Goal: Task Accomplishment & Management: Complete application form

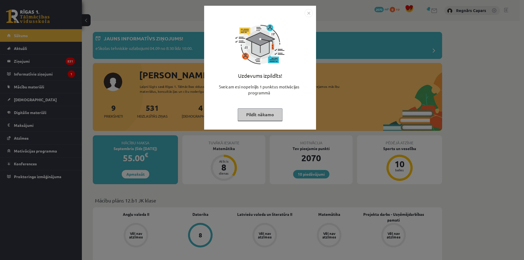
click at [309, 12] on img "Close" at bounding box center [308, 13] width 8 height 8
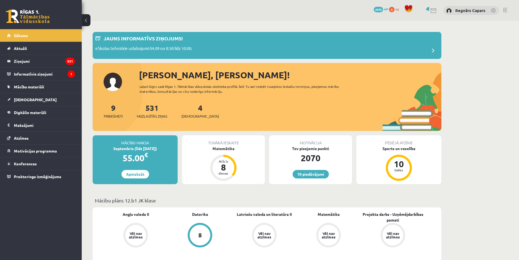
click at [185, 109] on div "4 Ieskaites" at bounding box center [201, 110] width 38 height 17
click at [190, 111] on link "4 Ieskaites" at bounding box center [201, 111] width 38 height 16
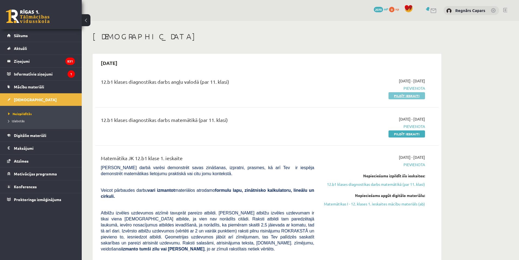
click at [394, 95] on link "Pildīt ieskaiti" at bounding box center [407, 95] width 37 height 7
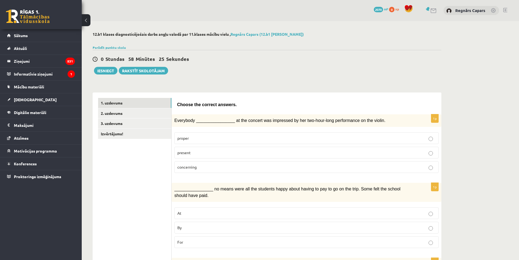
click at [202, 154] on p "present" at bounding box center [307, 153] width 259 height 6
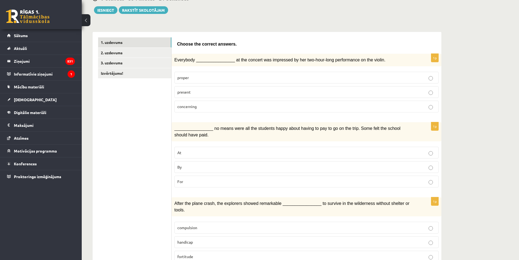
scroll to position [73, 0]
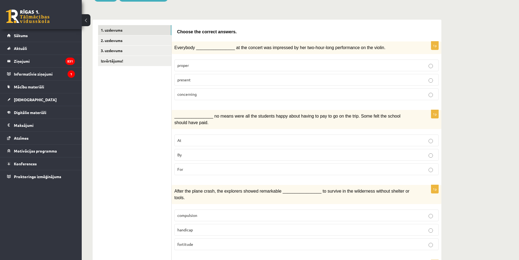
click at [218, 149] on label "By" at bounding box center [307, 155] width 265 height 12
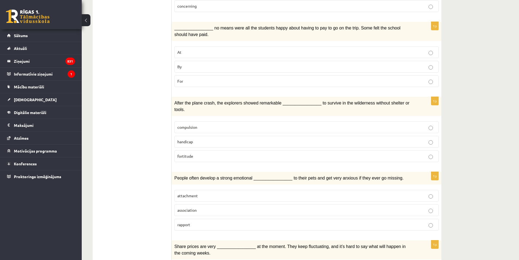
scroll to position [182, 0]
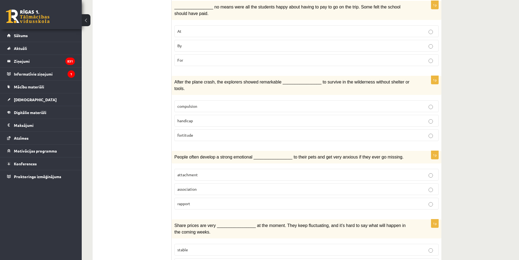
click at [215, 103] on p "compulsion" at bounding box center [307, 106] width 259 height 6
click at [212, 132] on p "fortitude" at bounding box center [307, 135] width 259 height 6
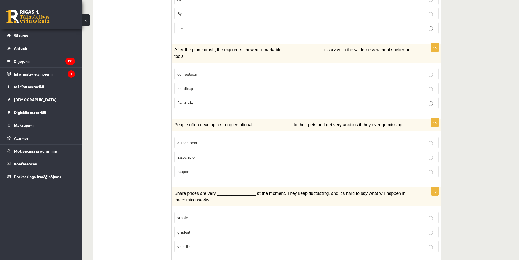
scroll to position [218, 0]
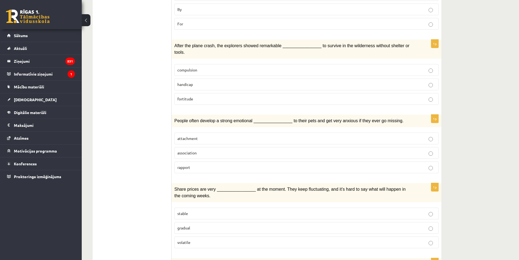
click at [221, 133] on label "attachment" at bounding box center [307, 139] width 265 height 12
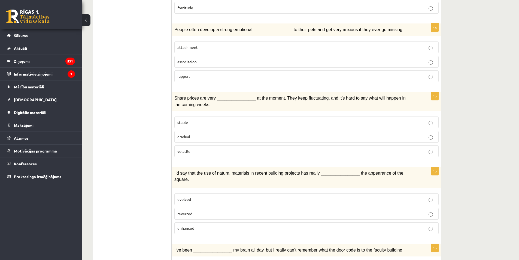
scroll to position [327, 0]
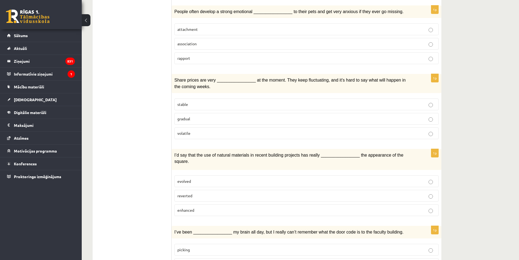
click at [218, 130] on p "volatile" at bounding box center [307, 133] width 259 height 6
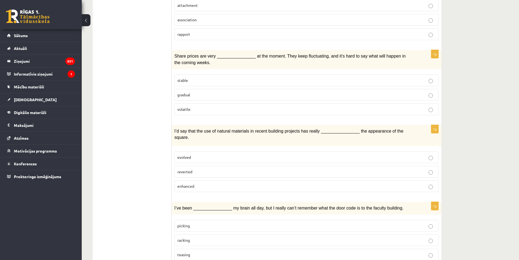
scroll to position [363, 0]
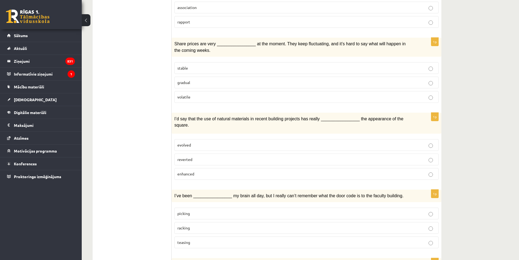
click at [211, 171] on p "enhanced" at bounding box center [307, 174] width 259 height 6
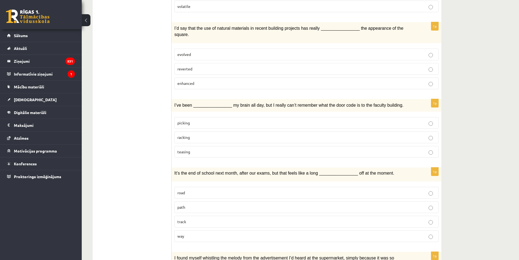
scroll to position [473, 0]
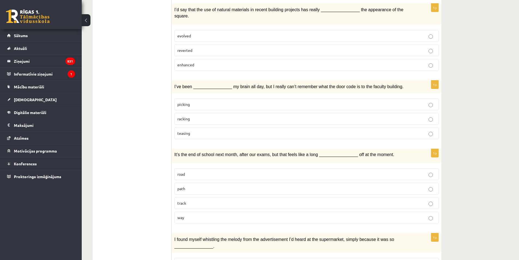
click at [203, 96] on fieldset "picking racking teasing" at bounding box center [307, 118] width 265 height 45
click at [202, 101] on p "picking" at bounding box center [307, 104] width 259 height 6
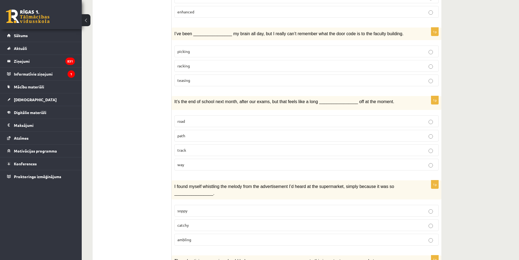
scroll to position [582, 0]
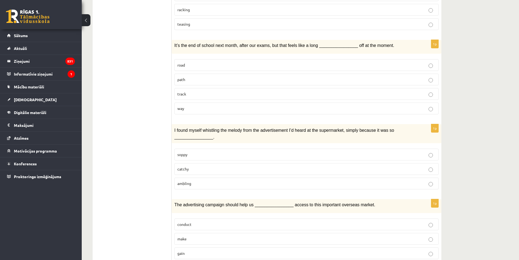
click at [203, 106] on p "way" at bounding box center [307, 109] width 259 height 6
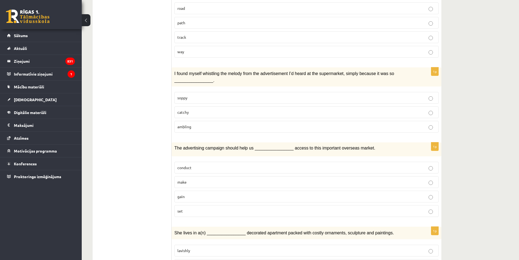
scroll to position [654, 0]
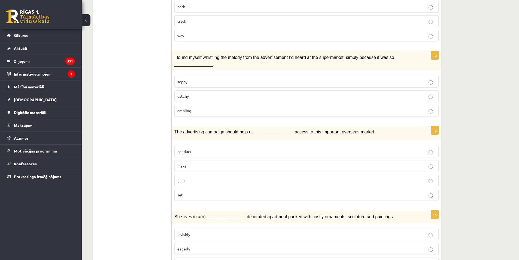
click at [226, 93] on p "catchy" at bounding box center [307, 96] width 259 height 6
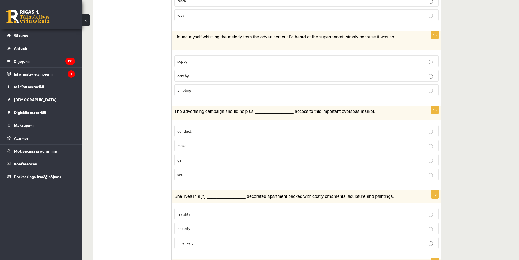
scroll to position [691, 0]
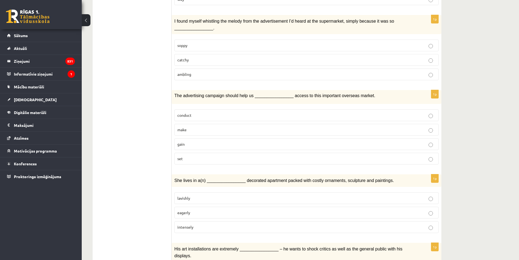
click at [217, 141] on p "gain" at bounding box center [307, 144] width 259 height 6
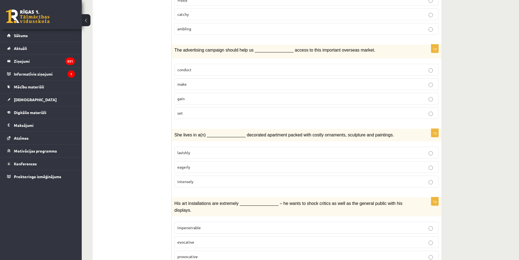
scroll to position [737, 0]
click at [192, 149] on p "lavishly" at bounding box center [307, 152] width 259 height 6
click at [178, 239] on span "evocative" at bounding box center [186, 241] width 17 height 5
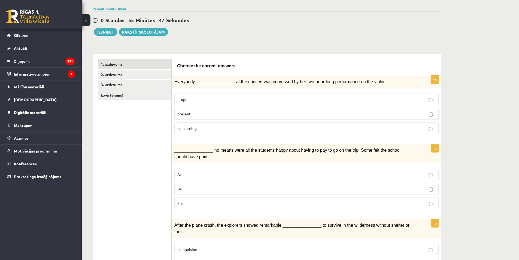
scroll to position [0, 0]
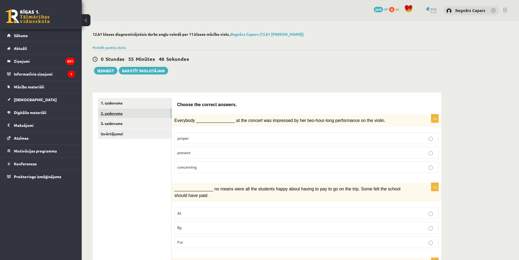
click at [161, 113] on link "2. uzdevums" at bounding box center [134, 113] width 73 height 10
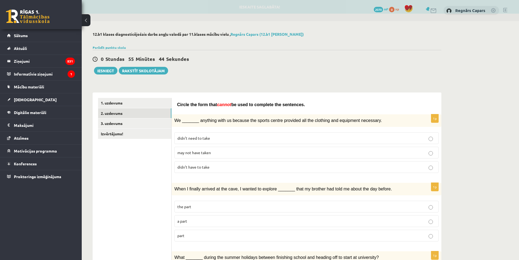
scroll to position [36, 0]
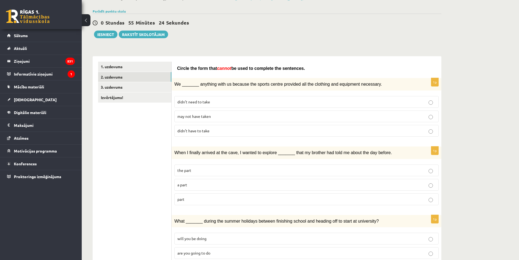
click at [231, 118] on p "may not have taken" at bounding box center [307, 116] width 259 height 6
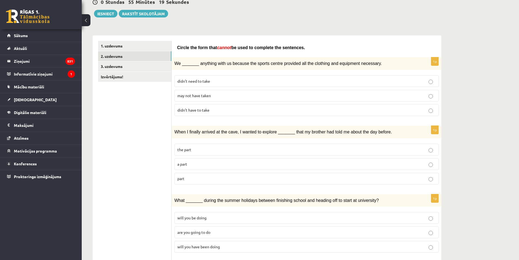
scroll to position [73, 0]
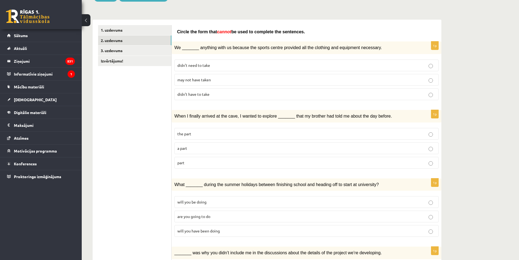
click at [218, 166] on label "part" at bounding box center [307, 163] width 265 height 12
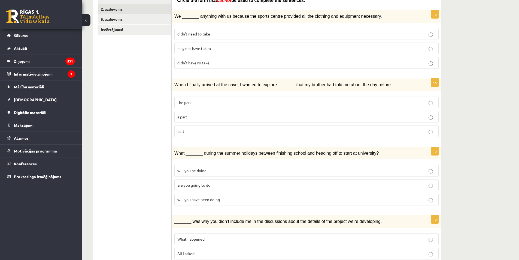
scroll to position [145, 0]
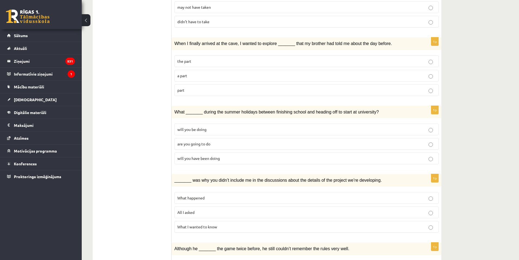
click at [215, 162] on label "will you have been doing" at bounding box center [307, 158] width 265 height 12
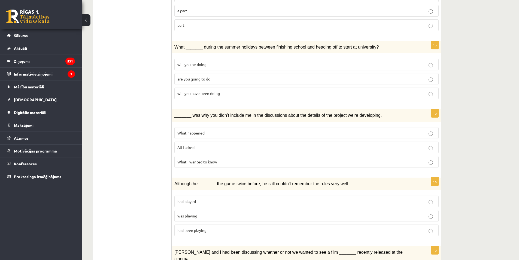
scroll to position [218, 0]
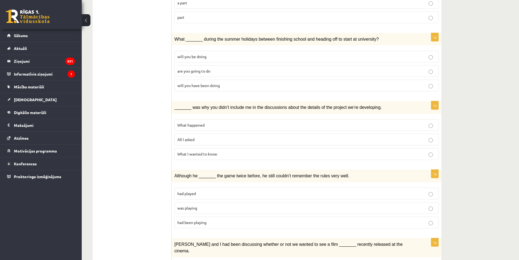
click at [208, 126] on p "What happened" at bounding box center [307, 125] width 259 height 6
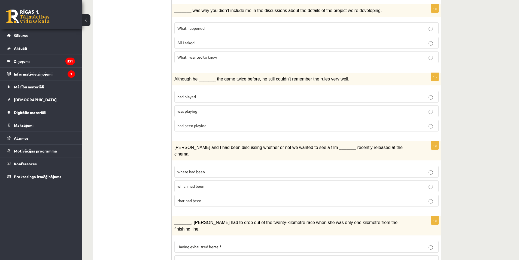
scroll to position [327, 0]
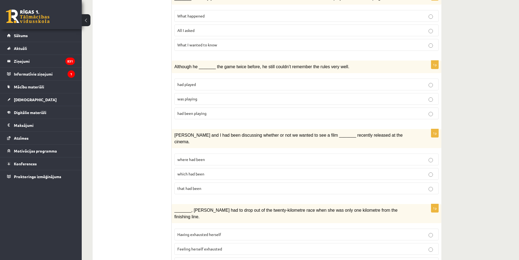
drag, startPoint x: 221, startPoint y: 98, endPoint x: 215, endPoint y: 95, distance: 6.1
click at [215, 96] on p "was playing" at bounding box center [307, 99] width 259 height 6
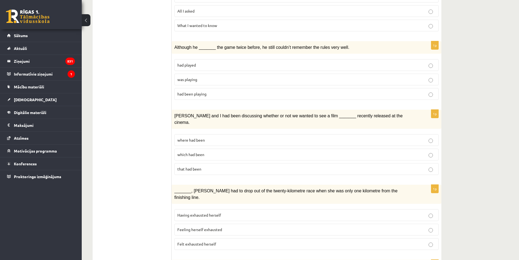
scroll to position [363, 0]
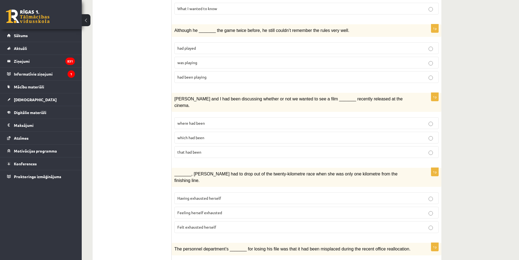
click at [224, 120] on p "where had been" at bounding box center [307, 123] width 259 height 6
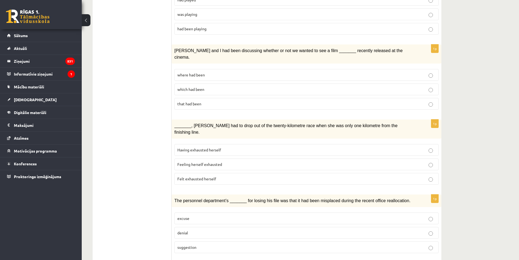
scroll to position [436, 0]
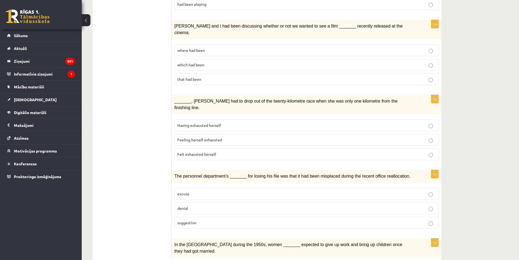
click at [225, 151] on p "Felt exhausted herself" at bounding box center [307, 154] width 259 height 6
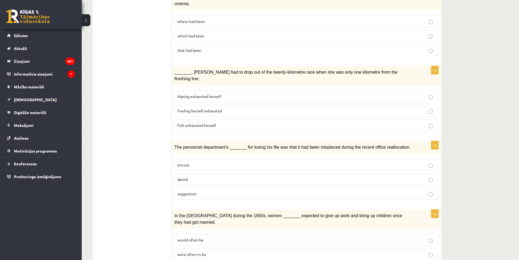
scroll to position [509, 0]
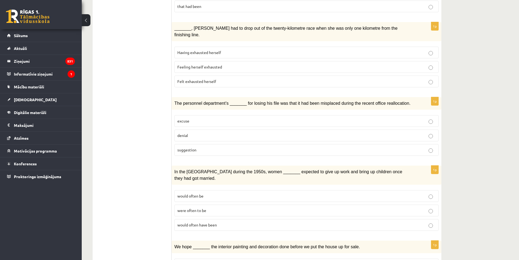
click at [235, 133] on p "denial" at bounding box center [307, 136] width 259 height 6
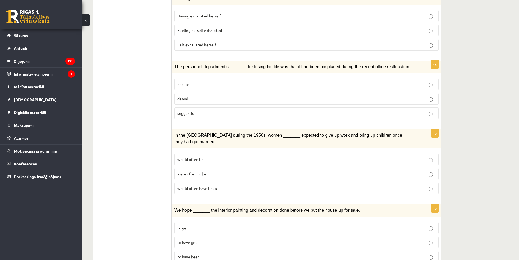
scroll to position [546, 0]
click at [222, 167] on label "were often to be" at bounding box center [307, 173] width 265 height 12
click at [232, 182] on label "would often have been" at bounding box center [307, 188] width 265 height 12
click at [217, 250] on label "to have been" at bounding box center [307, 256] width 265 height 12
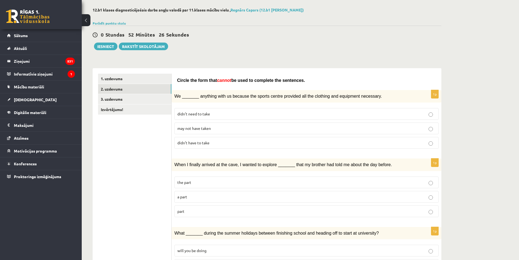
scroll to position [0, 0]
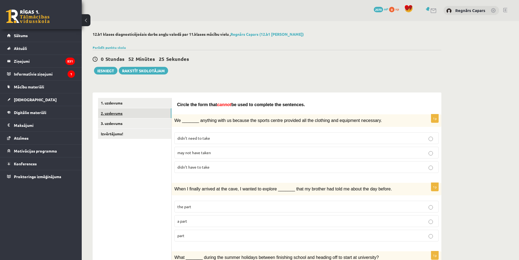
click at [134, 118] on link "2. uzdevums" at bounding box center [134, 113] width 73 height 10
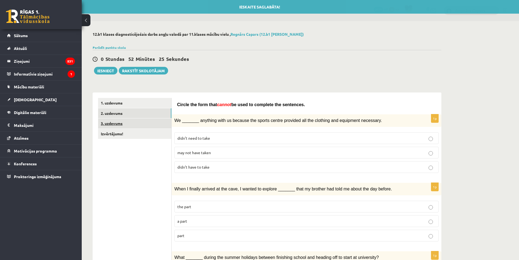
click at [137, 127] on link "3. uzdevums" at bounding box center [134, 123] width 73 height 10
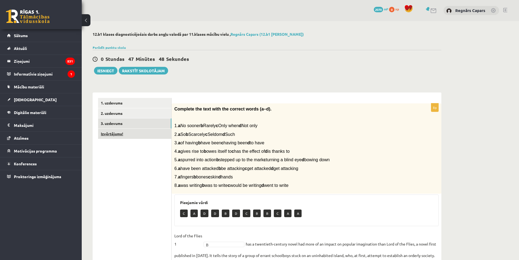
click at [107, 136] on link "Izvērtējums!" at bounding box center [134, 134] width 73 height 10
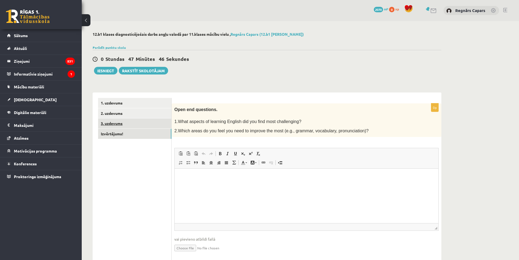
click at [126, 124] on link "3. uzdevums" at bounding box center [134, 123] width 73 height 10
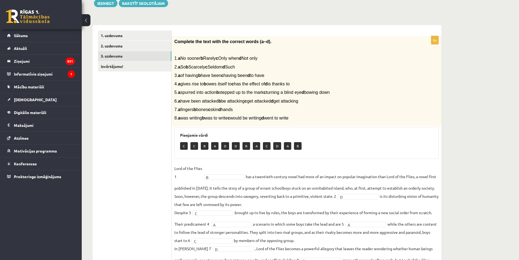
scroll to position [73, 0]
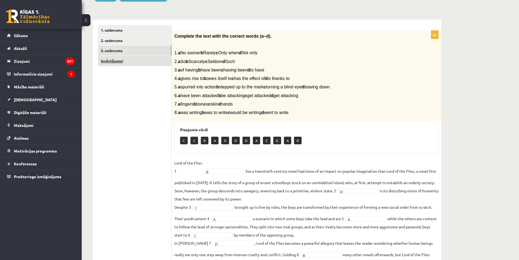
click at [132, 63] on link "Izvērtējums!" at bounding box center [134, 61] width 73 height 10
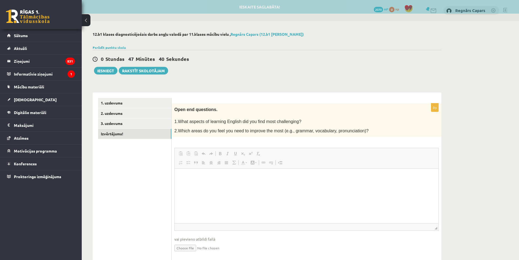
scroll to position [0, 0]
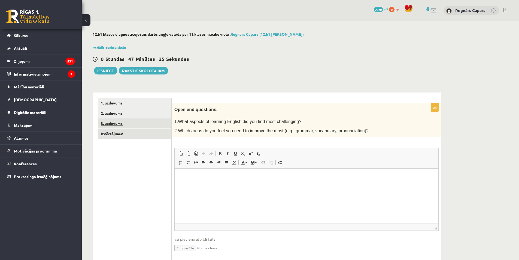
click at [138, 124] on link "3. uzdevums" at bounding box center [134, 123] width 73 height 10
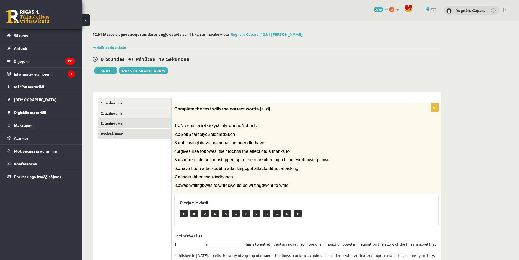
click at [139, 134] on link "Izvērtējums!" at bounding box center [134, 134] width 73 height 10
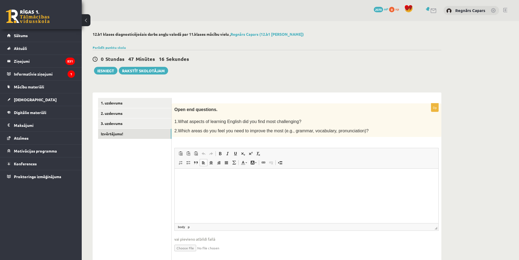
click at [212, 182] on html at bounding box center [307, 177] width 264 height 17
click at [263, 179] on p "**********" at bounding box center [306, 177] width 253 height 6
click at [264, 177] on p "**********" at bounding box center [306, 177] width 253 height 6
click at [327, 174] on p "**********" at bounding box center [306, 177] width 253 height 6
click at [272, 176] on p "**********" at bounding box center [306, 177] width 253 height 6
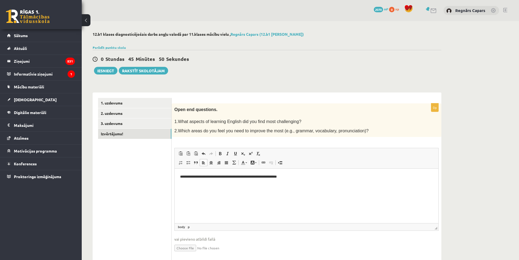
click at [298, 180] on html "**********" at bounding box center [307, 177] width 264 height 17
click at [108, 71] on button "Iesniegt" at bounding box center [105, 71] width 23 height 8
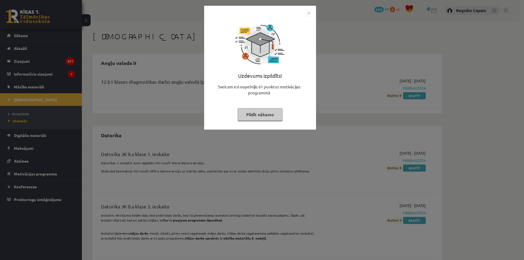
click at [307, 15] on img "Close" at bounding box center [308, 13] width 8 height 8
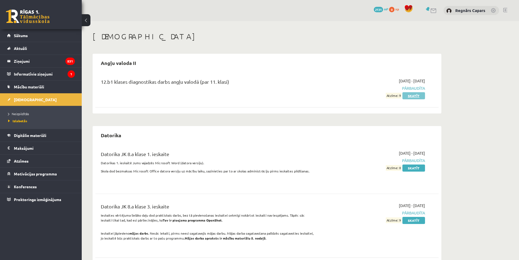
click at [410, 94] on link "Skatīt" at bounding box center [414, 95] width 23 height 7
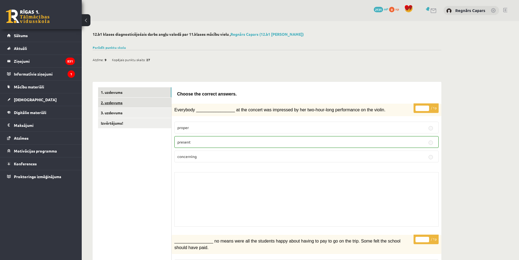
click at [162, 102] on link "2. uzdevums" at bounding box center [134, 103] width 73 height 10
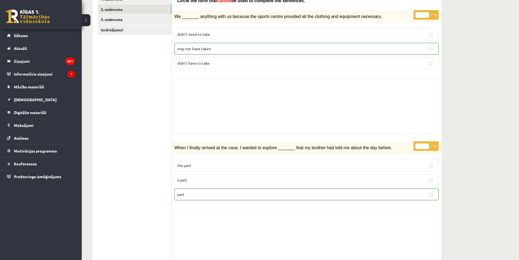
scroll to position [35, 0]
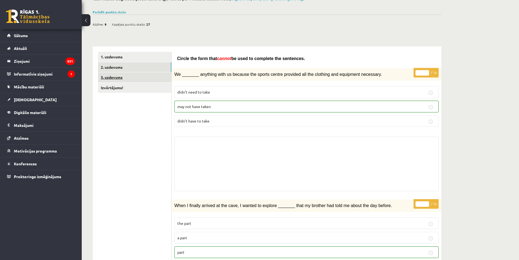
click at [147, 78] on link "3. uzdevums" at bounding box center [134, 77] width 73 height 10
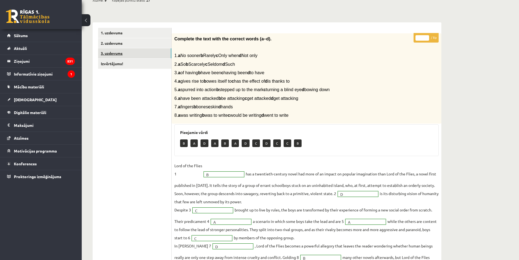
scroll to position [0, 0]
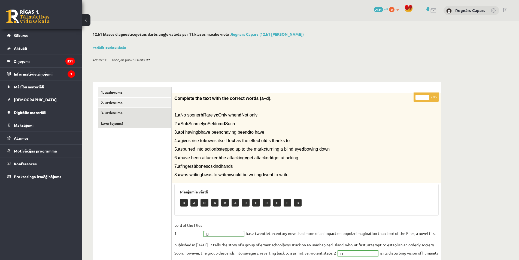
click at [138, 126] on link "Izvērtējums!" at bounding box center [134, 123] width 73 height 10
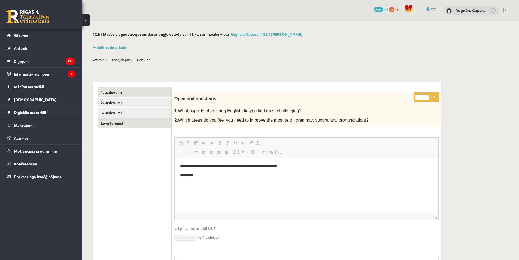
click at [138, 92] on link "1. uzdevums" at bounding box center [134, 92] width 73 height 10
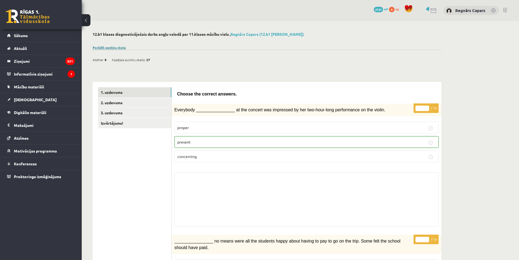
click at [113, 48] on link "Parādīt punktu skalu" at bounding box center [109, 47] width 33 height 4
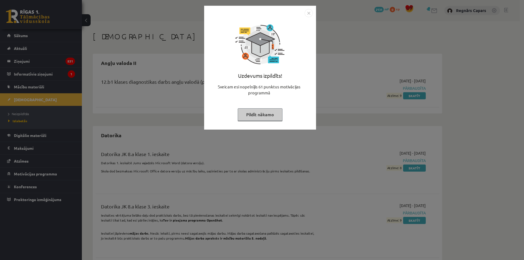
click at [309, 14] on img "Close" at bounding box center [308, 13] width 8 height 8
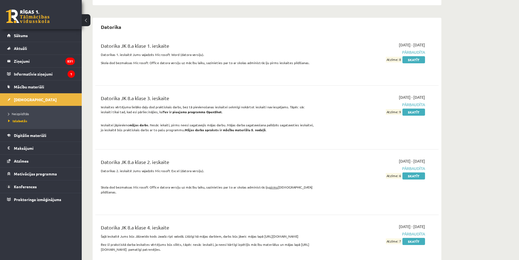
scroll to position [109, 0]
click at [28, 104] on link "[DEMOGRAPHIC_DATA]" at bounding box center [41, 99] width 68 height 13
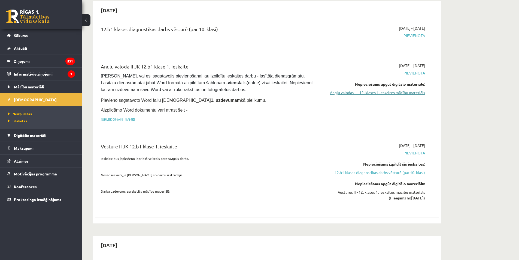
scroll to position [327, 0]
click at [135, 117] on link "[URL][DOMAIN_NAME]" at bounding box center [118, 119] width 34 height 4
